Goal: Information Seeking & Learning: Learn about a topic

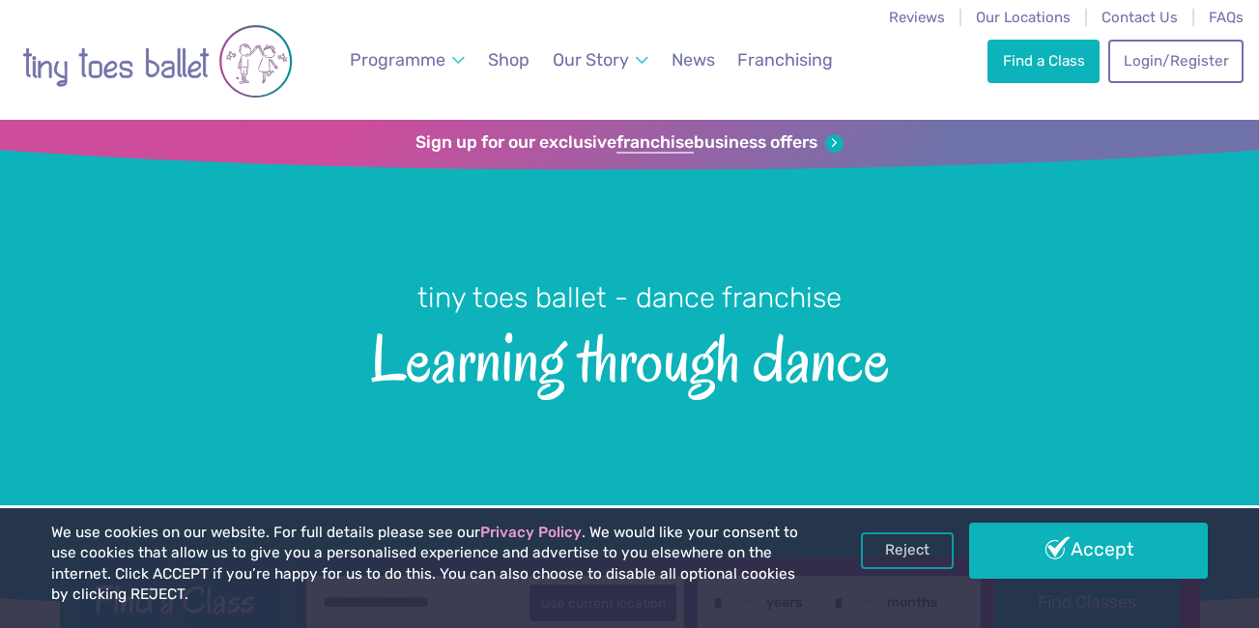
click at [258, 66] on img at bounding box center [157, 62] width 271 height 98
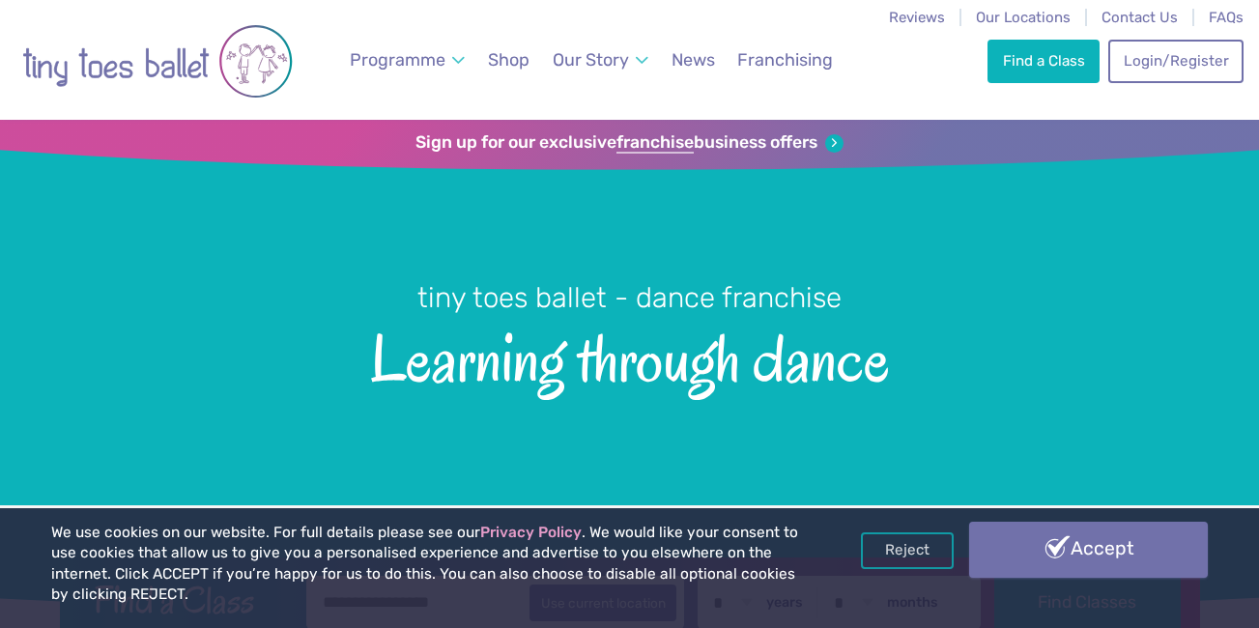
click at [1105, 551] on link "Accept" at bounding box center [1088, 550] width 239 height 56
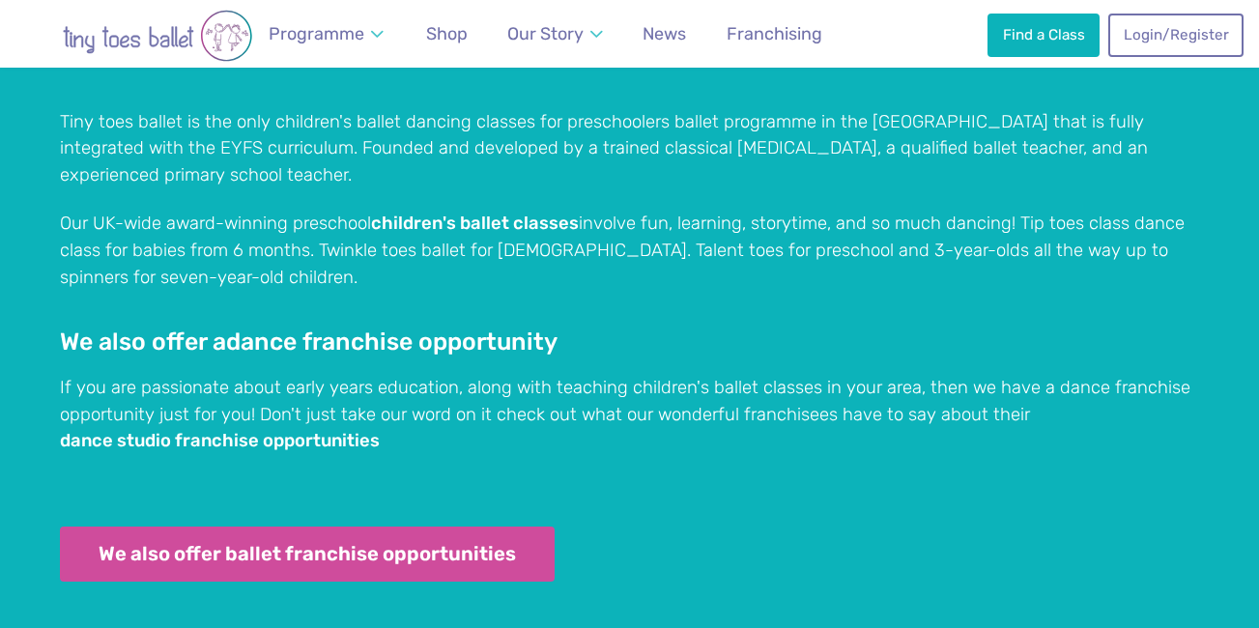
scroll to position [1886, 0]
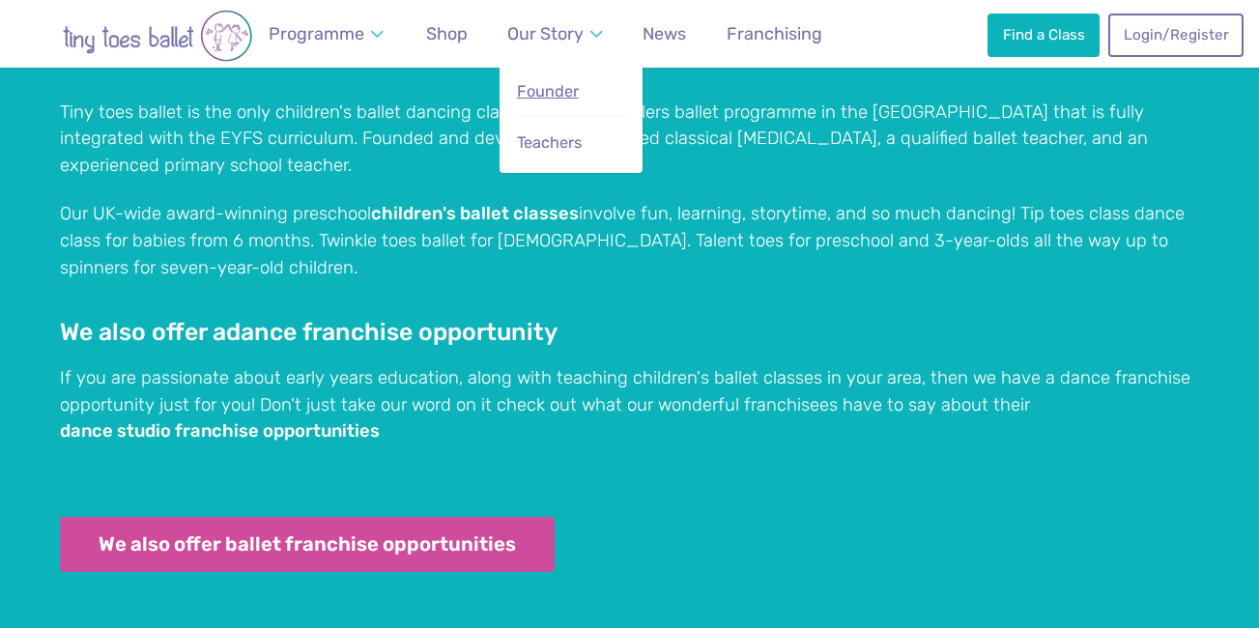
click at [568, 92] on span "Founder" at bounding box center [548, 91] width 62 height 18
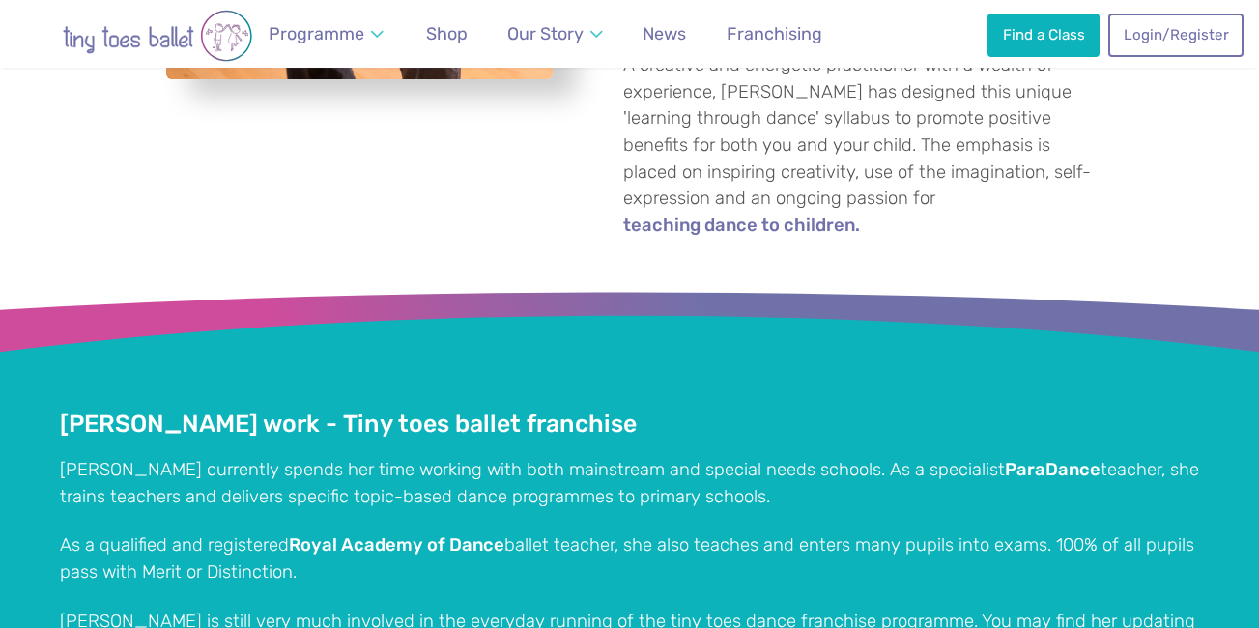
scroll to position [3440, 0]
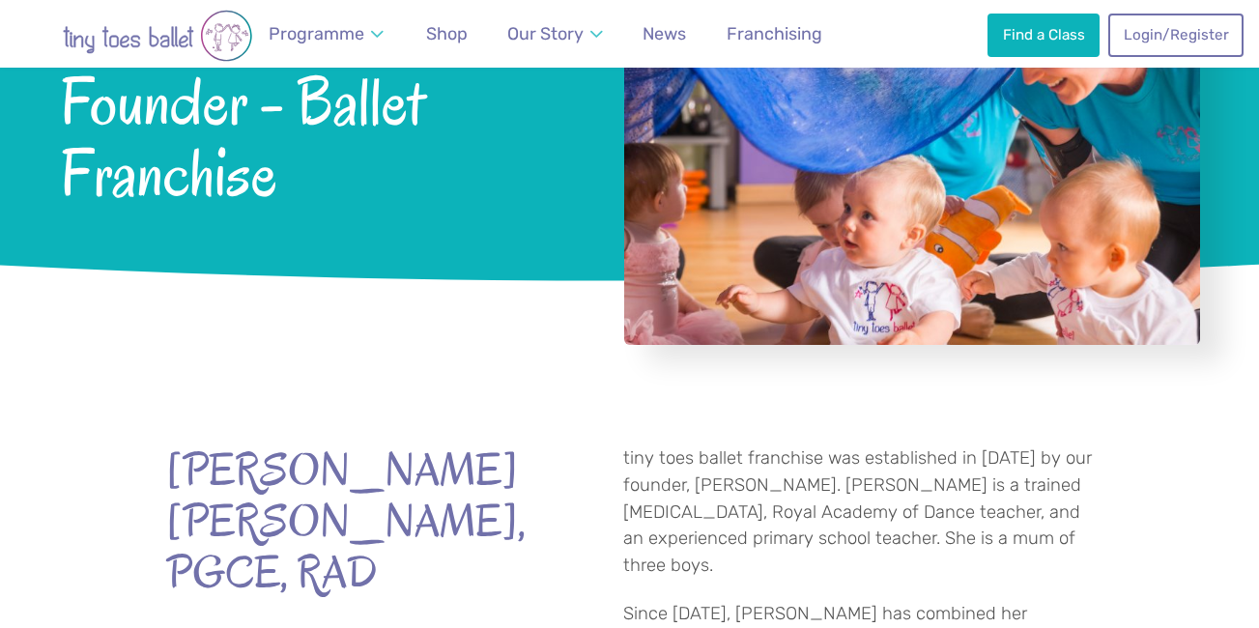
scroll to position [0, 0]
